Goal: Check status

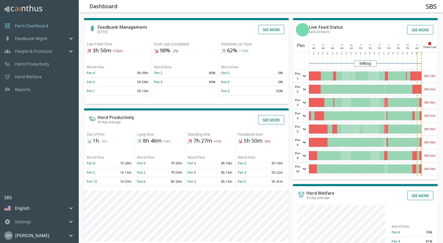
click at [430, 77] on div "06h 23m" at bounding box center [430, 76] width 16 height 13
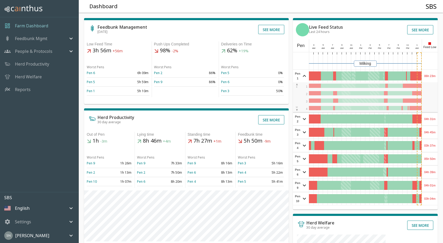
drag, startPoint x: 430, startPoint y: 77, endPoint x: 437, endPoint y: 74, distance: 8.0
click at [437, 74] on div "06h 23m" at bounding box center [430, 76] width 16 height 13
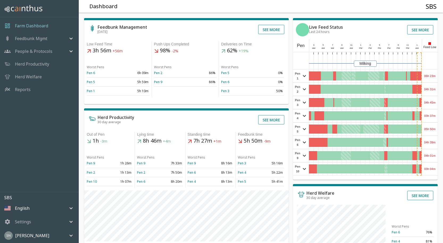
click at [437, 74] on div "06h 23m" at bounding box center [430, 76] width 16 height 13
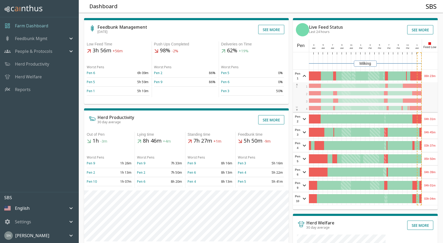
click at [437, 74] on div "06h 23m" at bounding box center [430, 76] width 16 height 13
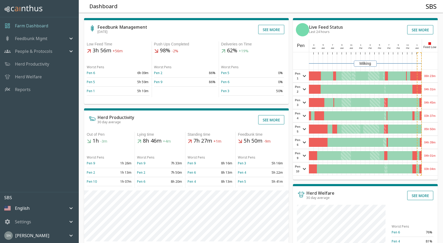
drag, startPoint x: 437, startPoint y: 74, endPoint x: 116, endPoint y: 256, distance: 369.3
click at [432, 75] on div "06h 23m" at bounding box center [430, 76] width 16 height 13
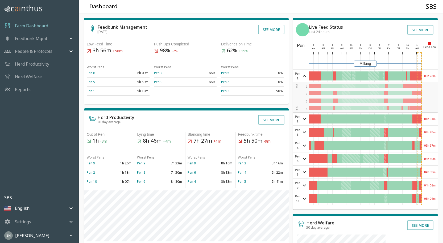
drag, startPoint x: 432, startPoint y: 75, endPoint x: 438, endPoint y: 77, distance: 6.8
click at [438, 77] on div "Feedbunk Management [DATE] See more Low Feed Time 3h 56m +56m Worst Pens Pen 6 …" at bounding box center [258, 180] width 368 height 342
click at [438, 75] on div "Feedbunk Management [DATE] See more Low Feed Time 3h 56m +56m Worst Pens Pen 6 …" at bounding box center [258, 180] width 368 height 342
click at [434, 75] on div "06h 23m" at bounding box center [430, 76] width 16 height 13
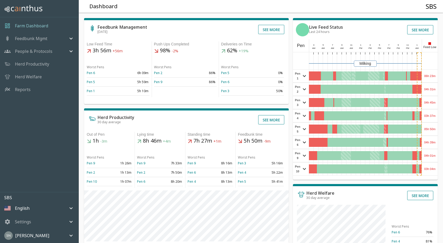
click at [431, 91] on div "04h 31m" at bounding box center [430, 89] width 16 height 13
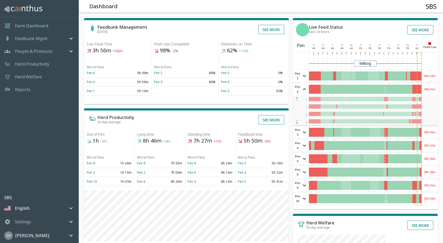
click at [431, 91] on div "04h 31m" at bounding box center [430, 89] width 16 height 13
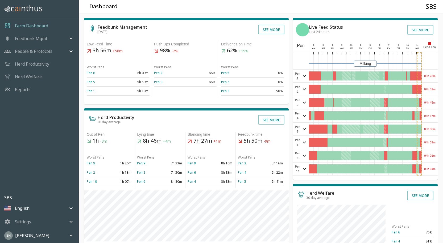
click at [431, 104] on div "04h 45m" at bounding box center [430, 102] width 16 height 13
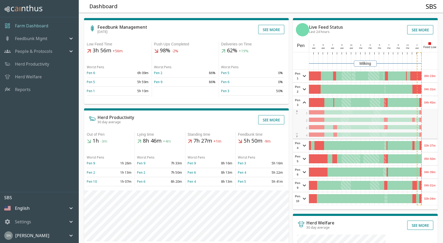
drag, startPoint x: 431, startPoint y: 103, endPoint x: 437, endPoint y: 104, distance: 6.1
click at [437, 104] on div "Feedbunk Management [DATE] See more Low Feed Time 3h 56m +56m Worst Pens Pen 6 …" at bounding box center [258, 180] width 368 height 342
drag, startPoint x: 437, startPoint y: 104, endPoint x: 433, endPoint y: 100, distance: 5.7
click at [433, 100] on div "04h 45m" at bounding box center [430, 102] width 16 height 13
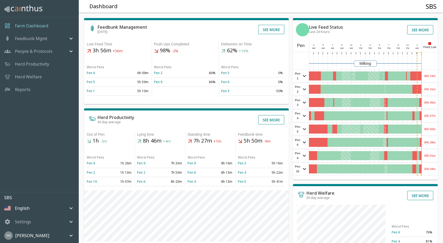
click at [430, 115] on div "03h 37m" at bounding box center [430, 116] width 16 height 13
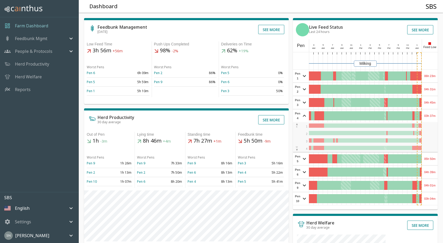
click at [430, 114] on div "03h 37m" at bounding box center [430, 116] width 16 height 13
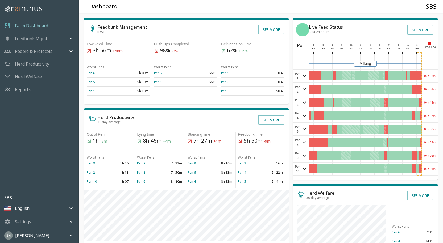
click at [435, 131] on div "05h 50m" at bounding box center [430, 129] width 16 height 13
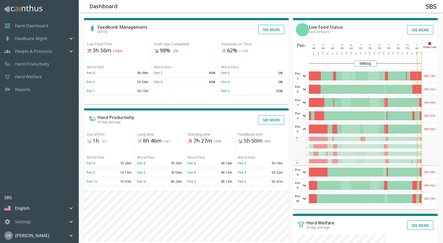
click at [435, 131] on div "05h 50m" at bounding box center [430, 129] width 16 height 13
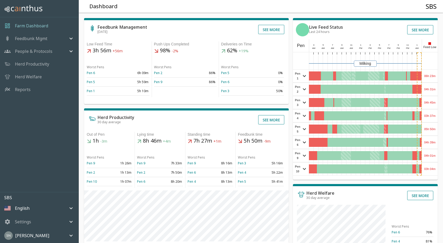
click at [435, 129] on div "05h 50m" at bounding box center [430, 129] width 16 height 13
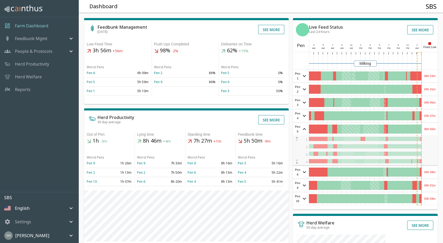
click at [435, 132] on div "05h 50m" at bounding box center [430, 129] width 16 height 13
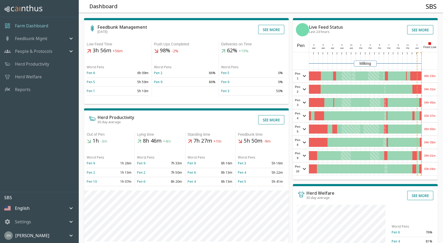
click at [435, 144] on div "04h 39m" at bounding box center [430, 142] width 16 height 13
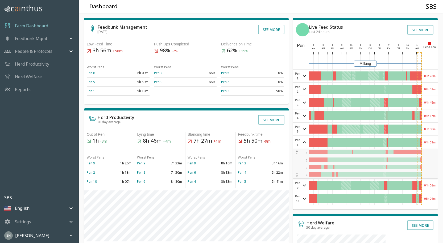
click at [436, 143] on div "04h 39m" at bounding box center [430, 142] width 16 height 13
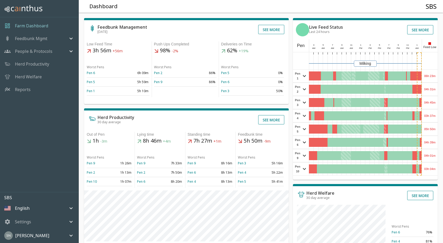
click at [436, 143] on div "04h 39m" at bounding box center [430, 142] width 16 height 13
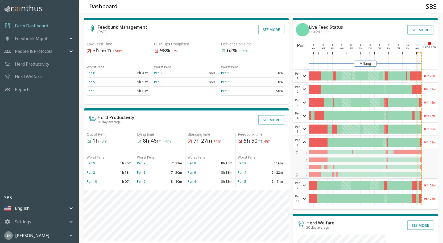
click at [436, 143] on div "04h 39m" at bounding box center [430, 142] width 16 height 13
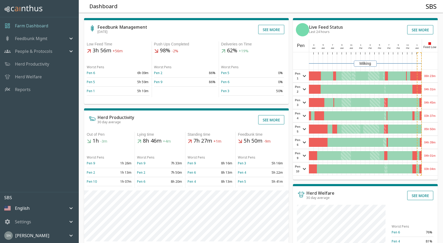
click at [431, 154] on div "04h 01m" at bounding box center [430, 155] width 16 height 13
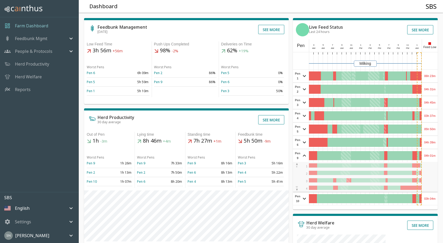
click at [432, 153] on div "04h 01m" at bounding box center [430, 155] width 16 height 13
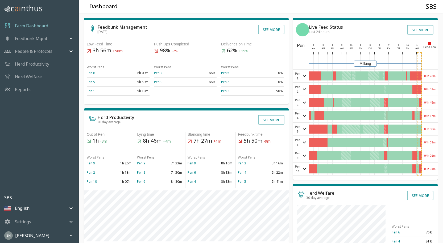
drag, startPoint x: 432, startPoint y: 153, endPoint x: 430, endPoint y: 157, distance: 3.9
click at [430, 157] on div "04h 01m" at bounding box center [430, 155] width 16 height 13
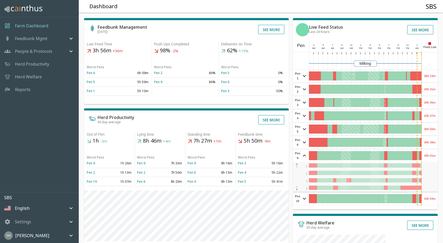
click at [432, 155] on div "04h 01m" at bounding box center [430, 155] width 16 height 13
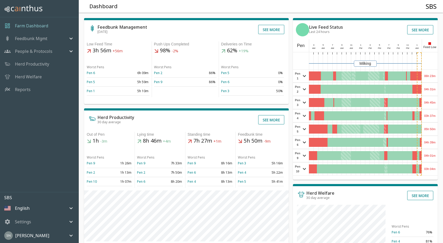
click at [433, 170] on div "03h 04m" at bounding box center [430, 169] width 16 height 13
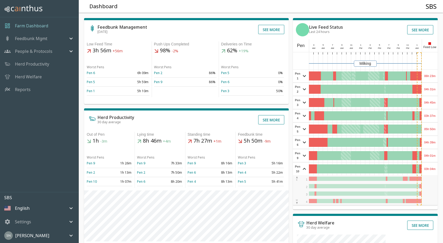
click at [434, 169] on div "03h 04m" at bounding box center [430, 169] width 16 height 13
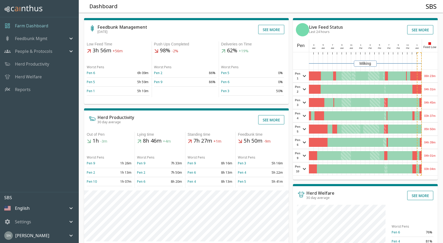
click at [437, 158] on div "Feedbunk Management [DATE] See more Low Feed Time 3h 56m +56m Worst Pens Pen 6 …" at bounding box center [258, 180] width 368 height 342
drag, startPoint x: 437, startPoint y: 158, endPoint x: 433, endPoint y: 162, distance: 6.4
click at [432, 163] on div "03h 04m" at bounding box center [430, 169] width 16 height 13
